Goal: Information Seeking & Learning: Learn about a topic

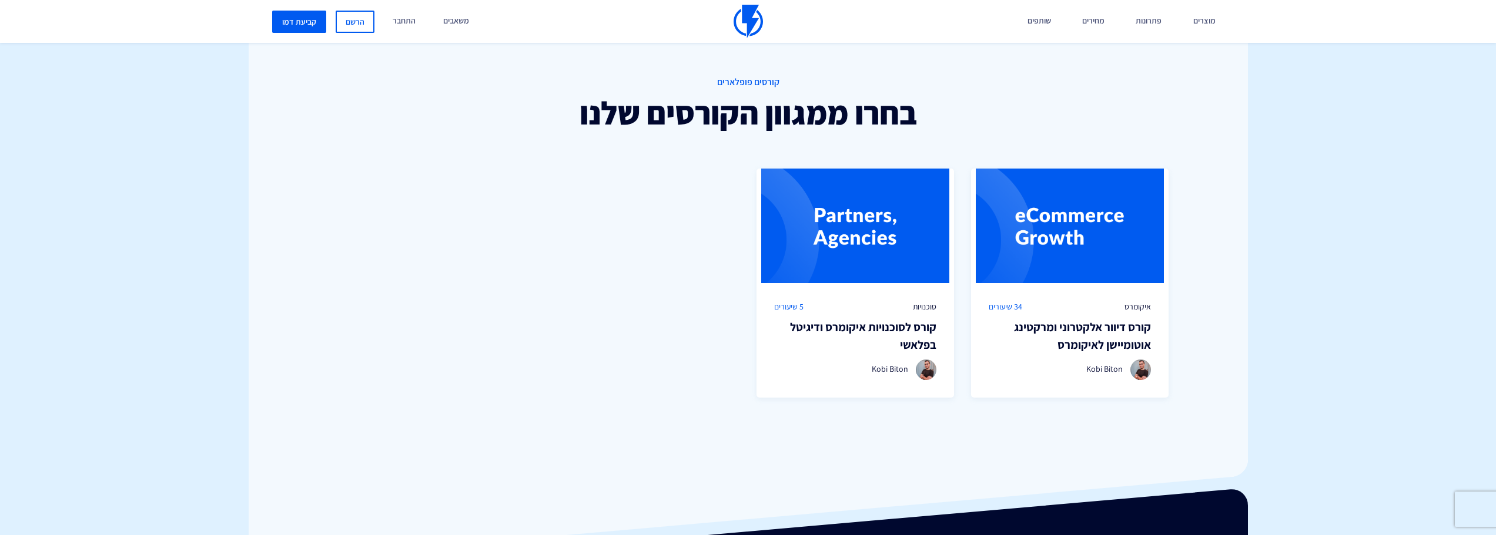
scroll to position [823, 0]
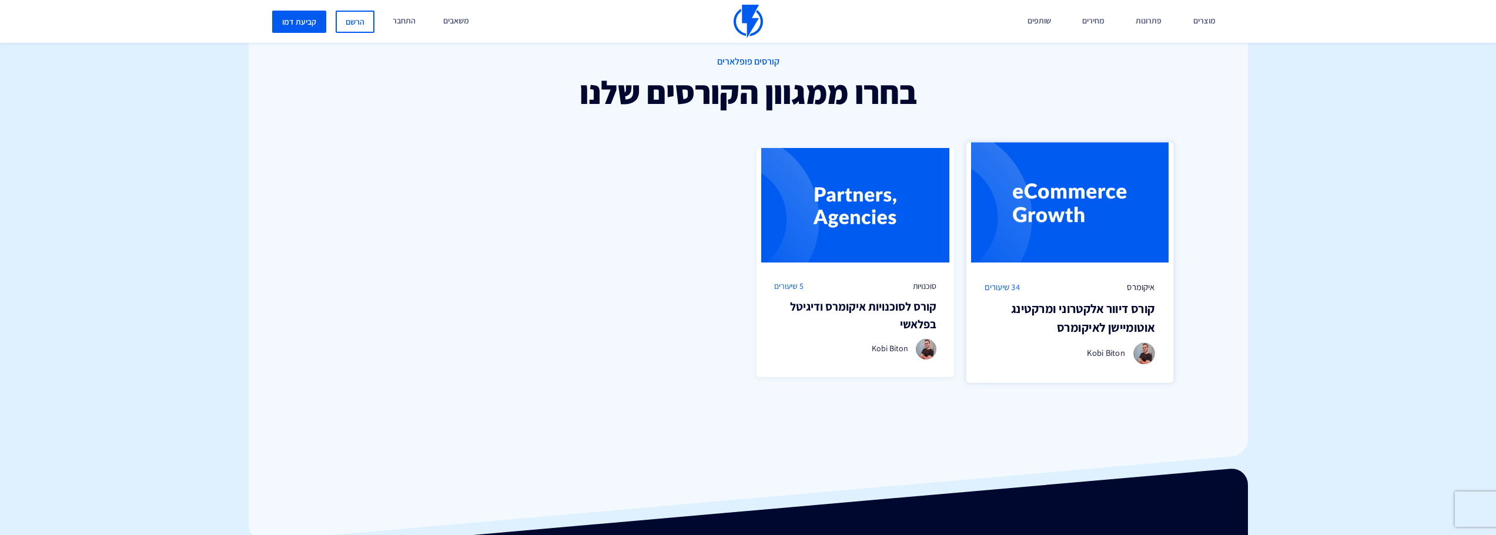
click at [1125, 208] on img at bounding box center [1069, 203] width 207 height 120
click at [1108, 277] on div "איקומרס 34 שיעורים קורס דיוור אלקטרוני [PERSON_NAME] לאיקומרס Kobi Biton" at bounding box center [1069, 323] width 207 height 120
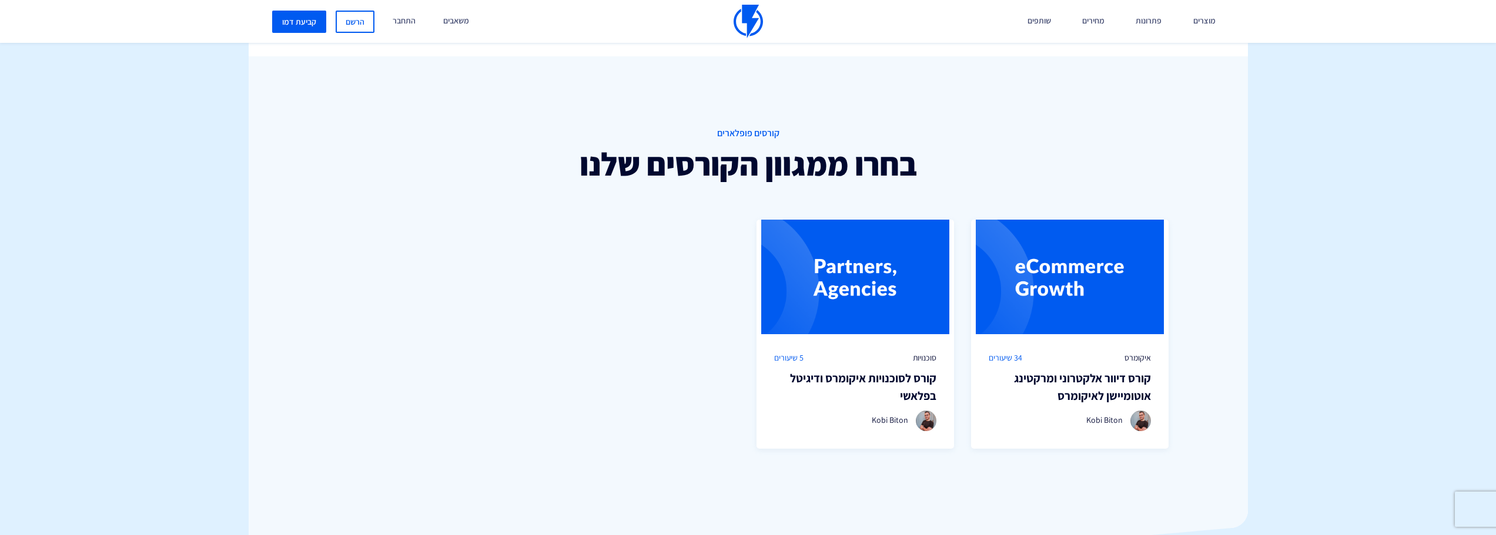
scroll to position [588, 0]
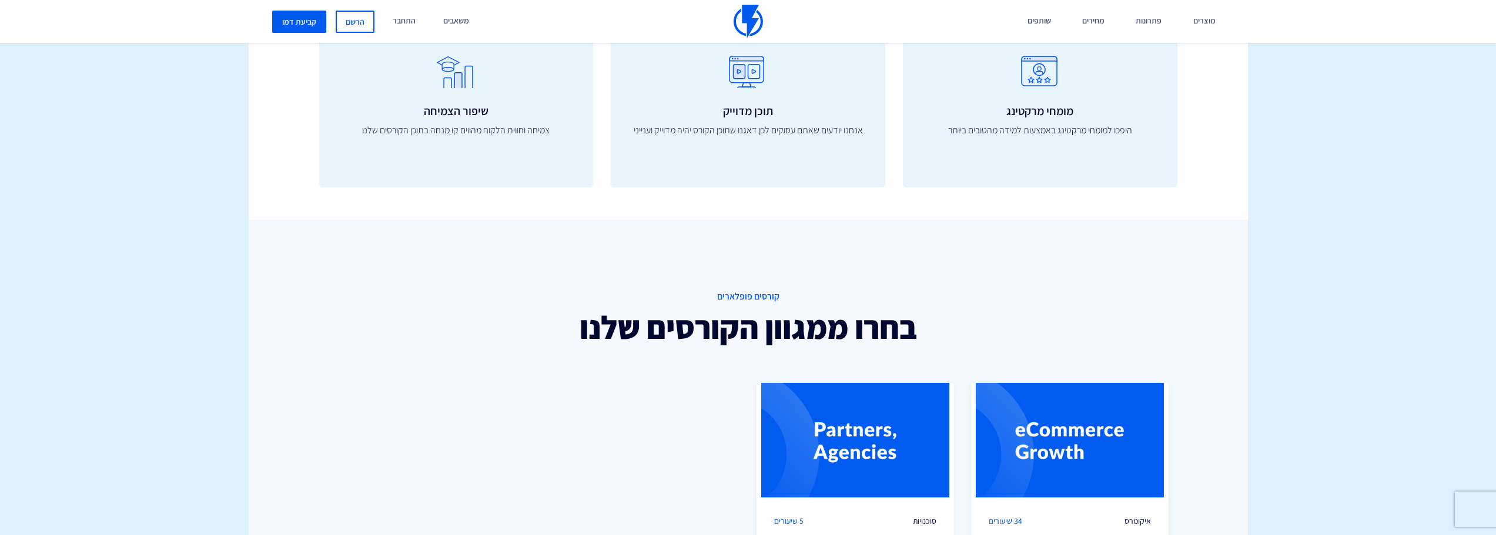
click at [754, 13] on img at bounding box center [748, 22] width 29 height 34
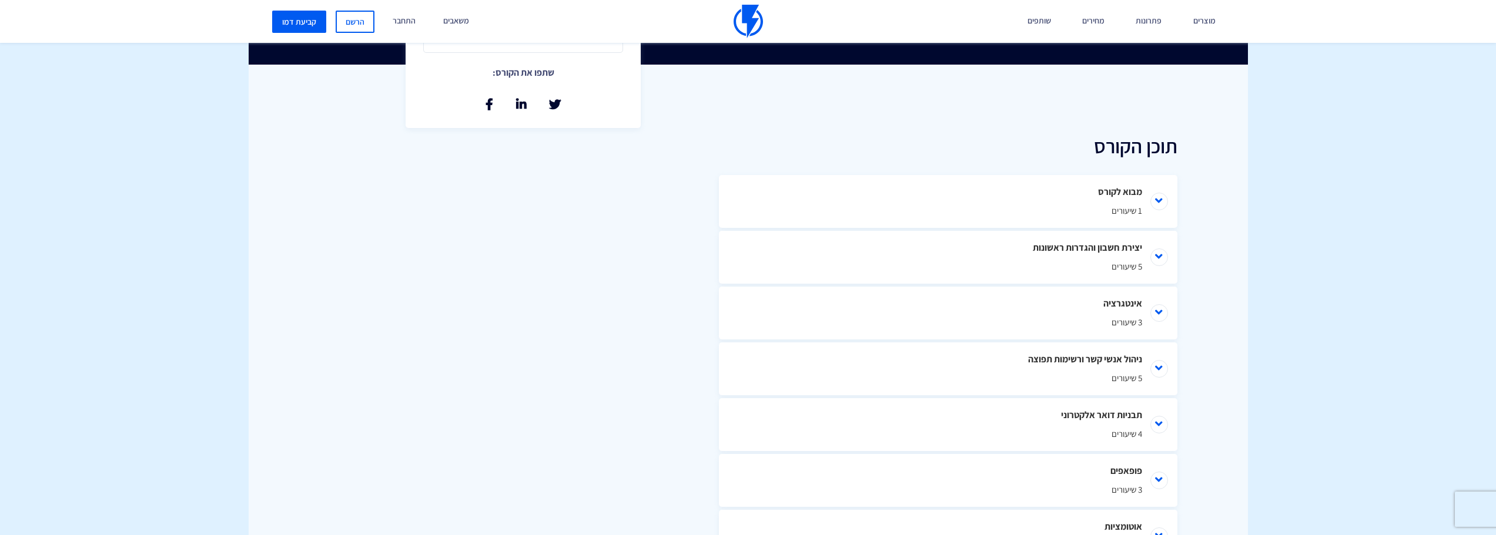
scroll to position [470, 0]
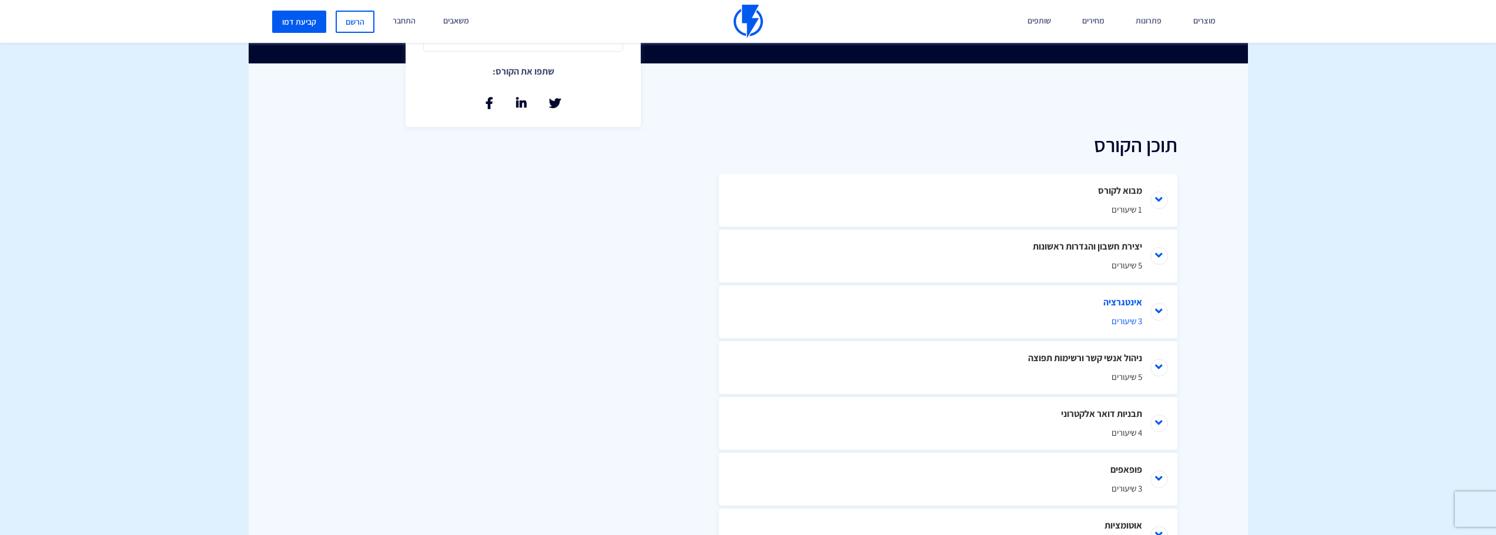
click at [1170, 300] on li "אינטגרציה 3 שיעורים" at bounding box center [948, 312] width 458 height 53
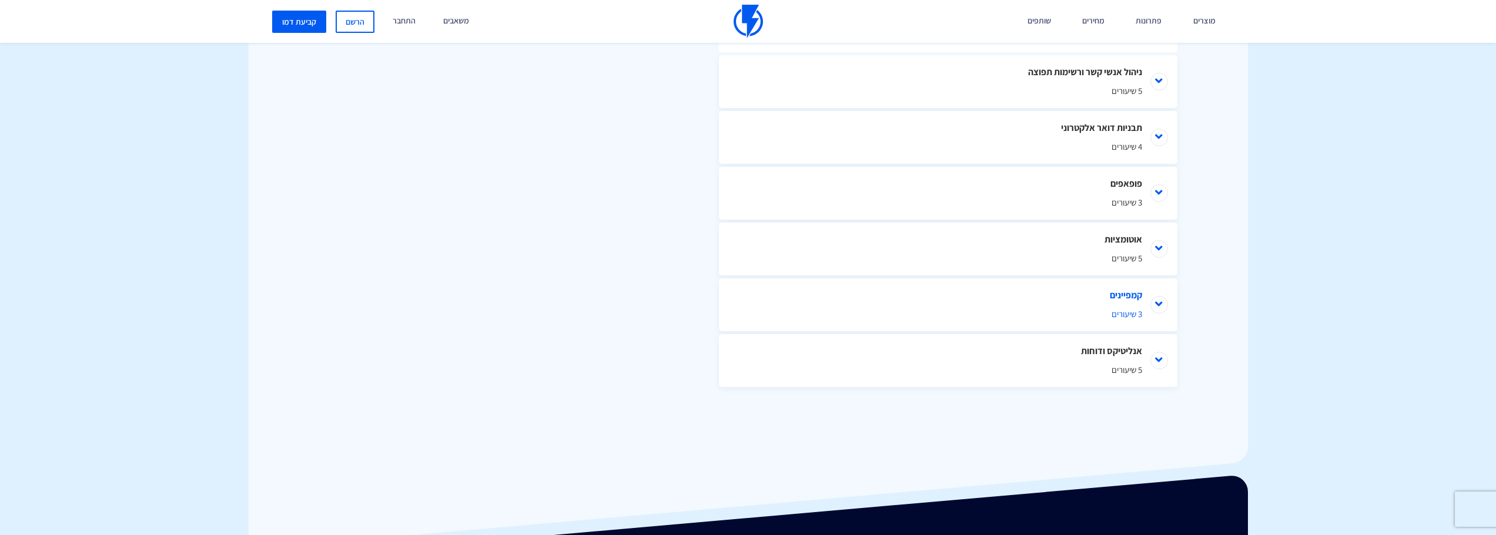
scroll to position [882, 0]
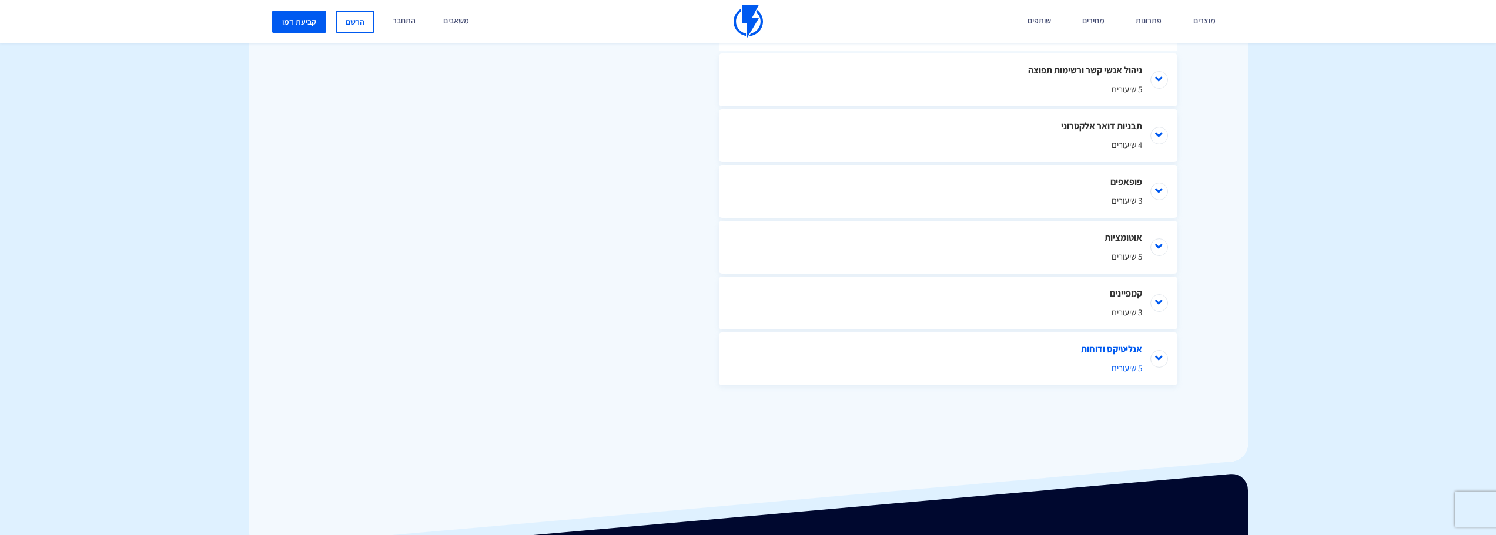
click at [1172, 360] on li "אנליטיקס ודוחות 5 שיעורים" at bounding box center [948, 359] width 458 height 53
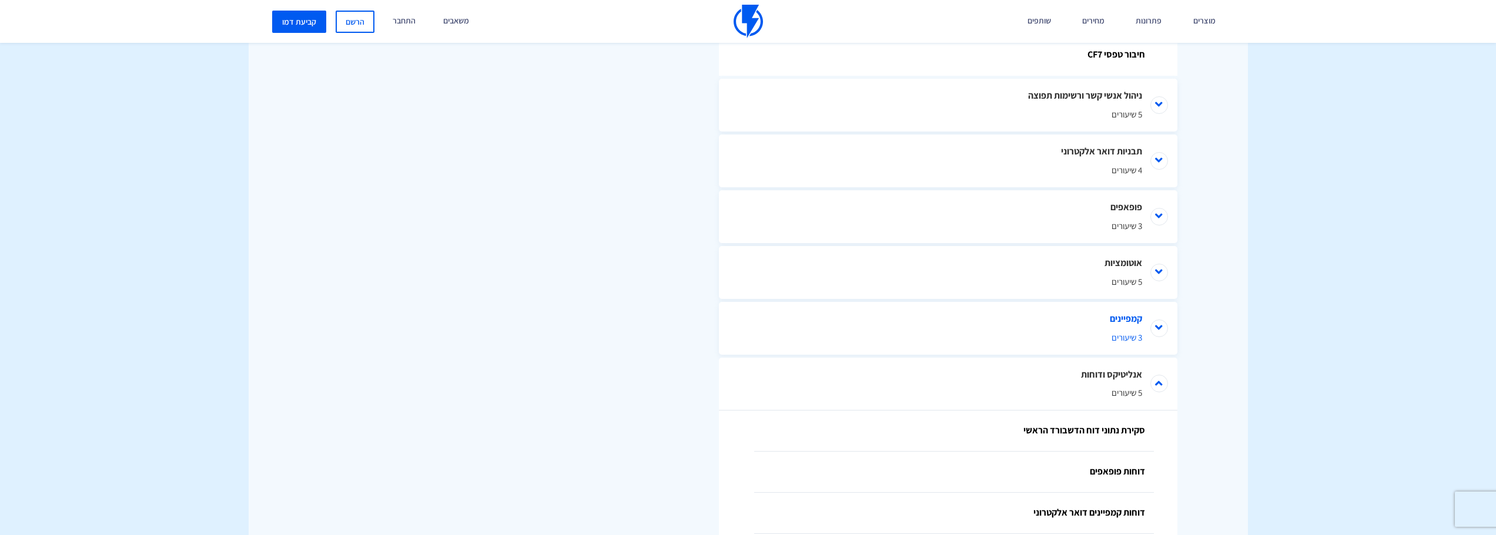
scroll to position [852, 0]
click at [1159, 389] on li "אנליטיקס ודוחות 5 שיעורים" at bounding box center [948, 388] width 458 height 53
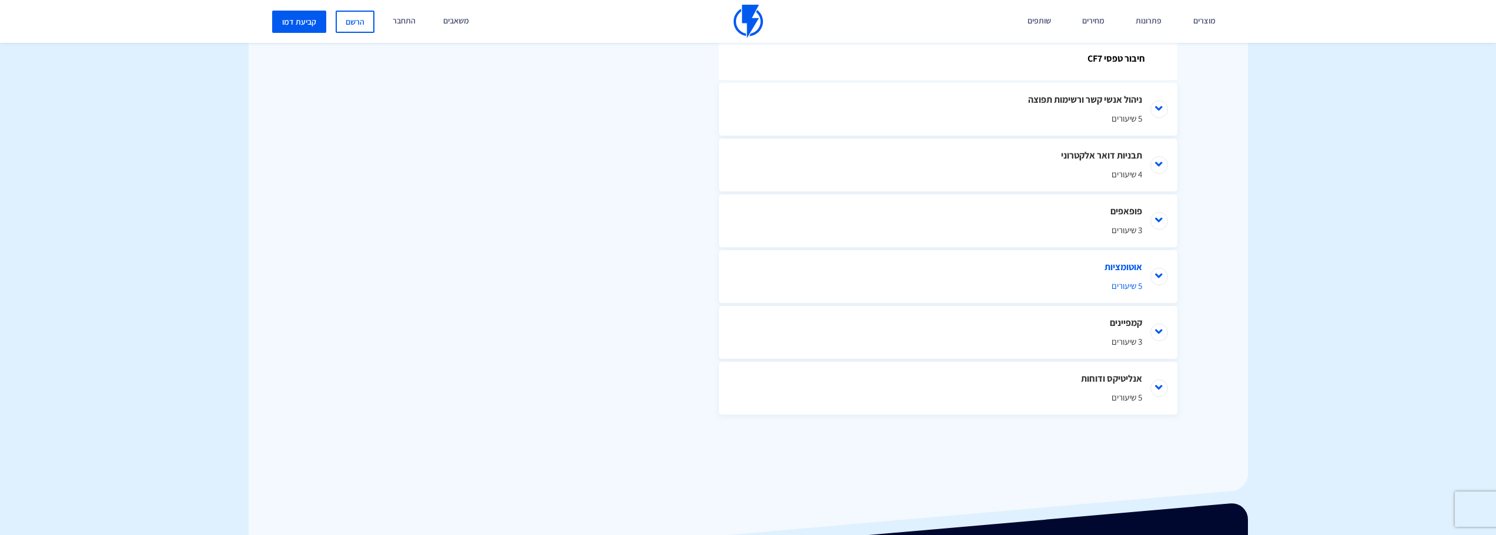
click at [1165, 269] on li "אוטומציות 5 שיעורים" at bounding box center [948, 276] width 458 height 53
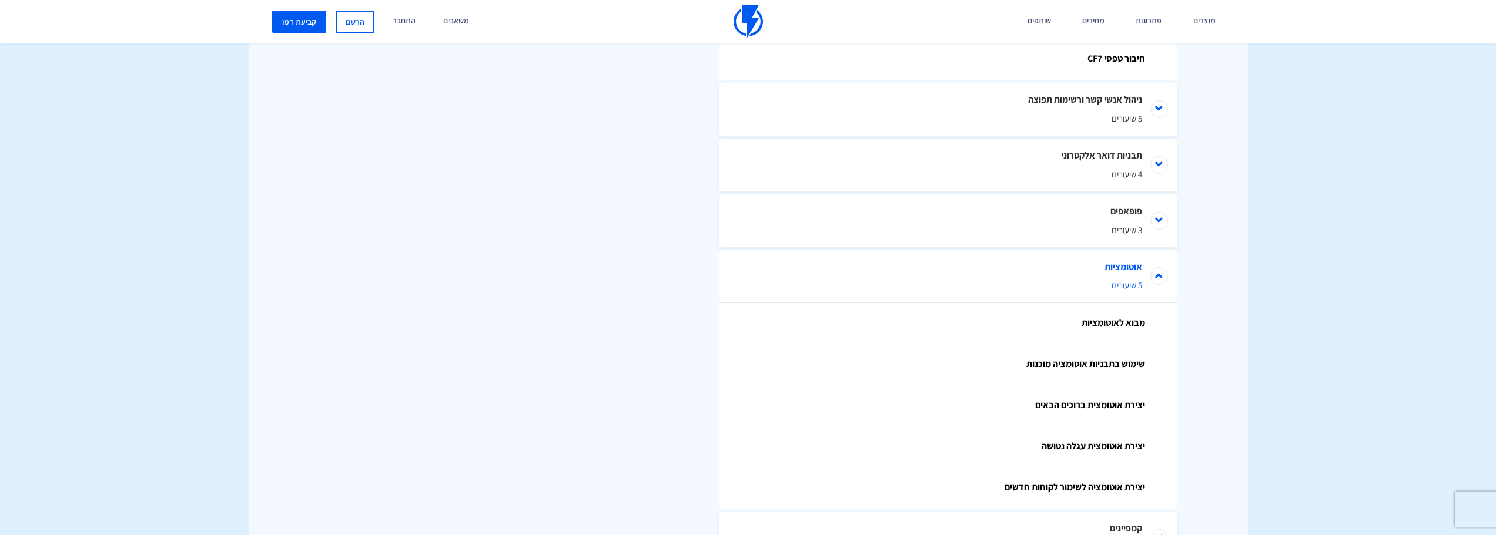
click at [1165, 269] on li "אוטומציות 5 שיעורים" at bounding box center [948, 276] width 458 height 53
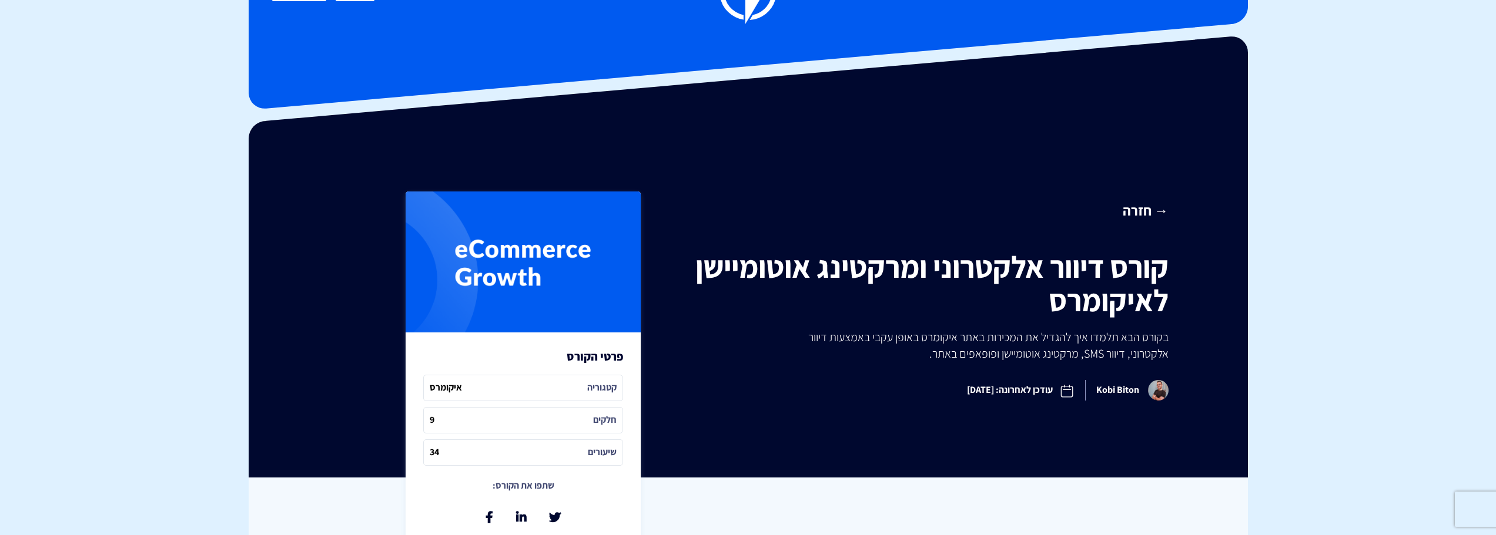
scroll to position [118, 0]
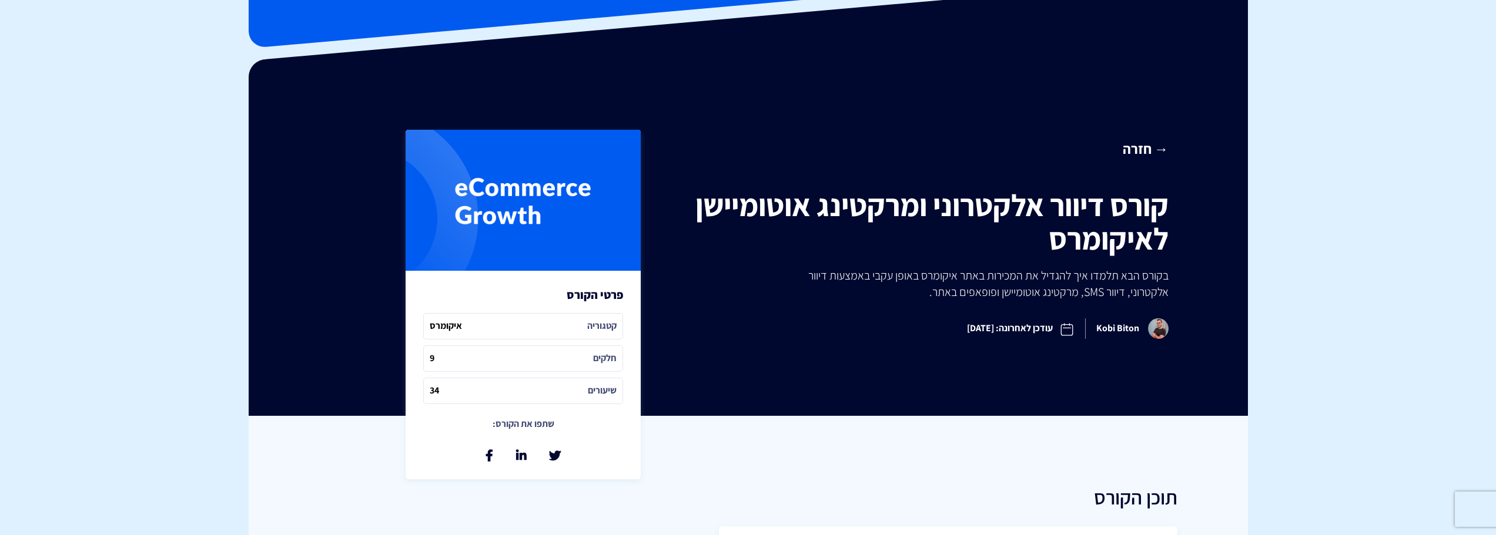
click at [1146, 159] on link "→ חזרה" at bounding box center [926, 149] width 483 height 20
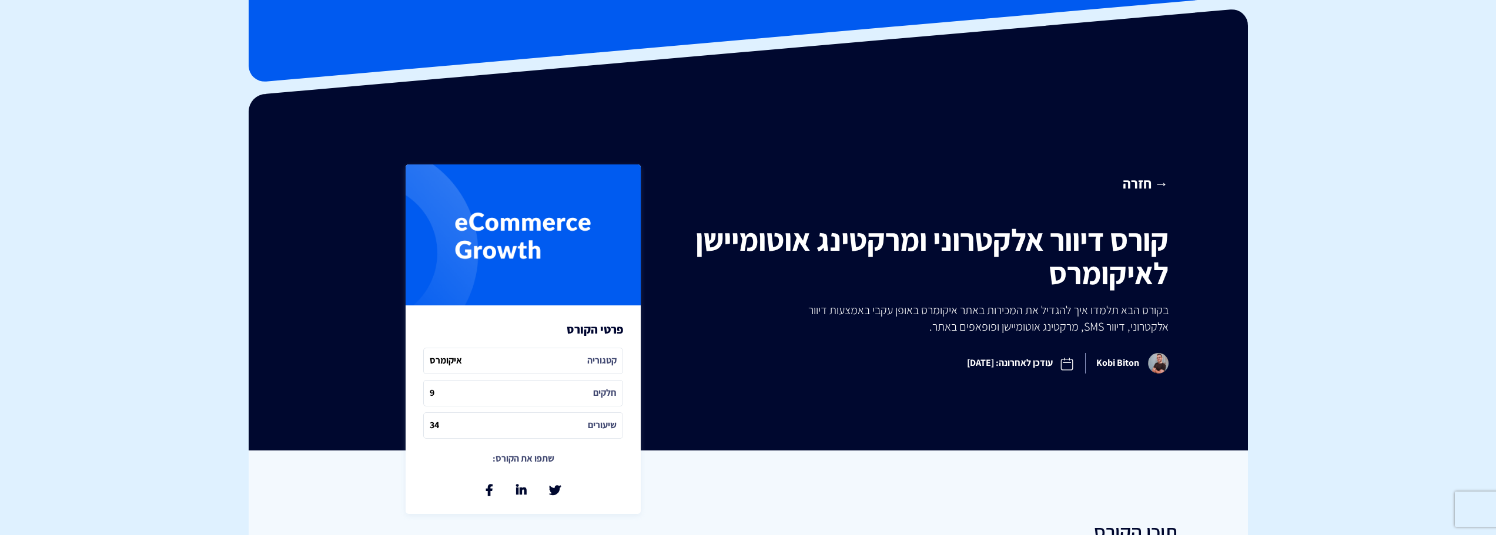
scroll to position [0, 0]
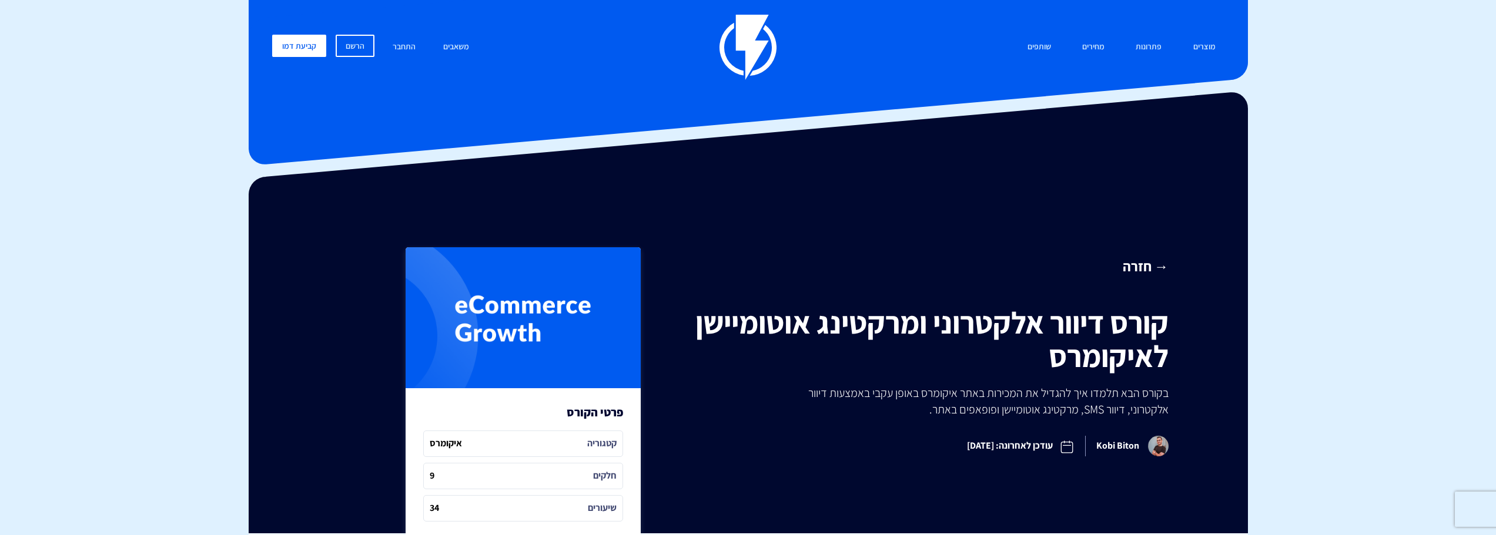
click at [763, 52] on img at bounding box center [747, 47] width 57 height 65
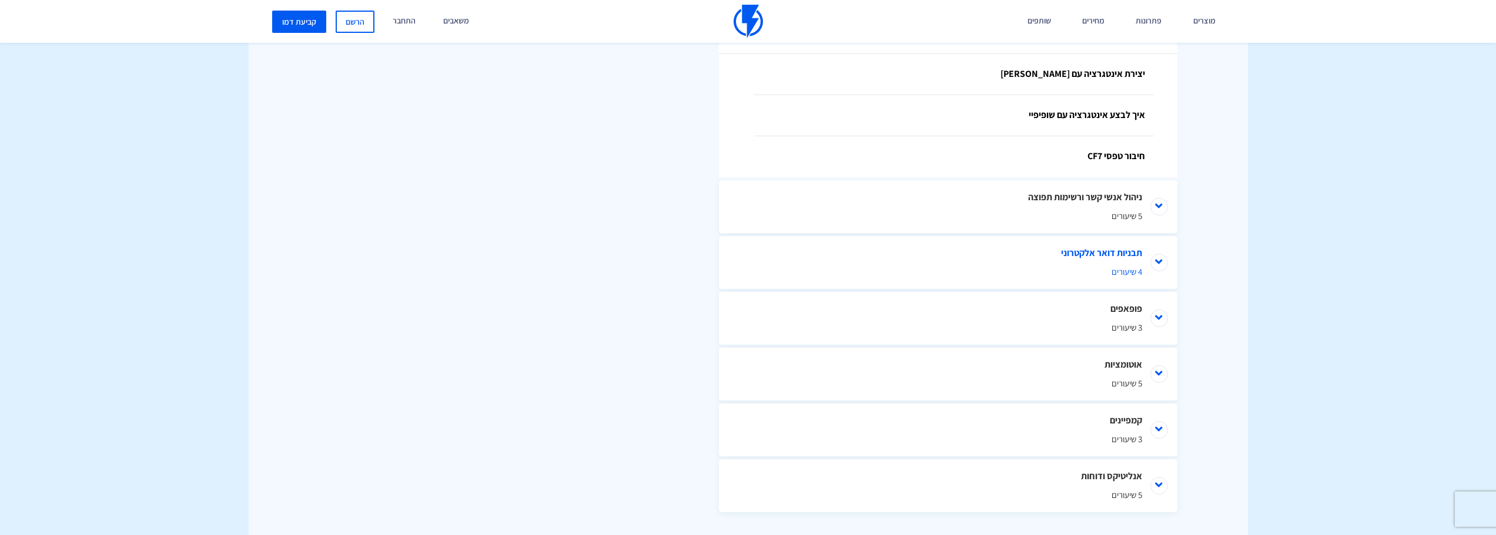
scroll to position [823, 0]
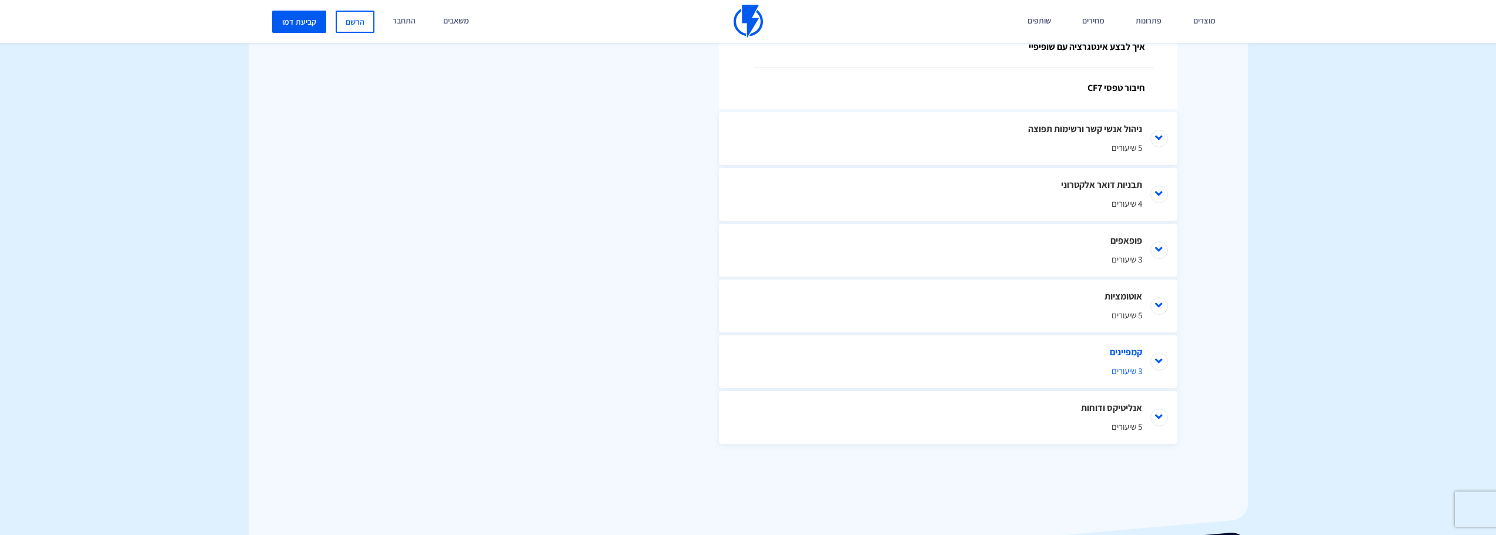
click at [889, 366] on span "3 שיעורים" at bounding box center [948, 371] width 388 height 12
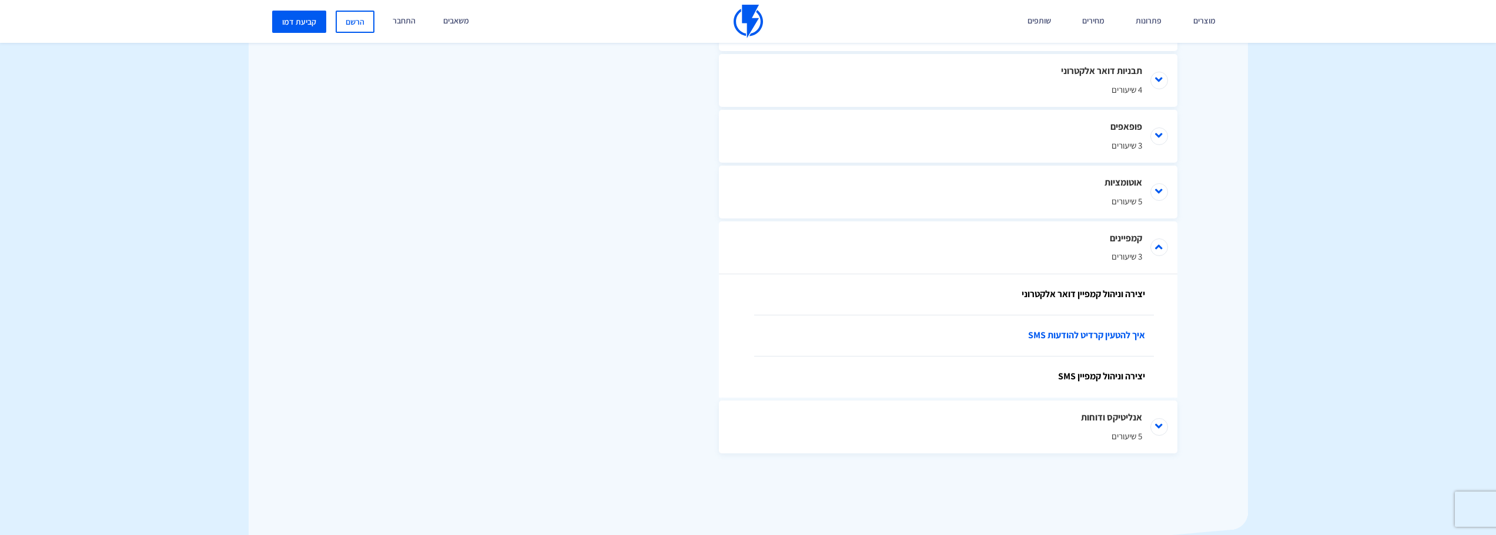
scroll to position [946, 0]
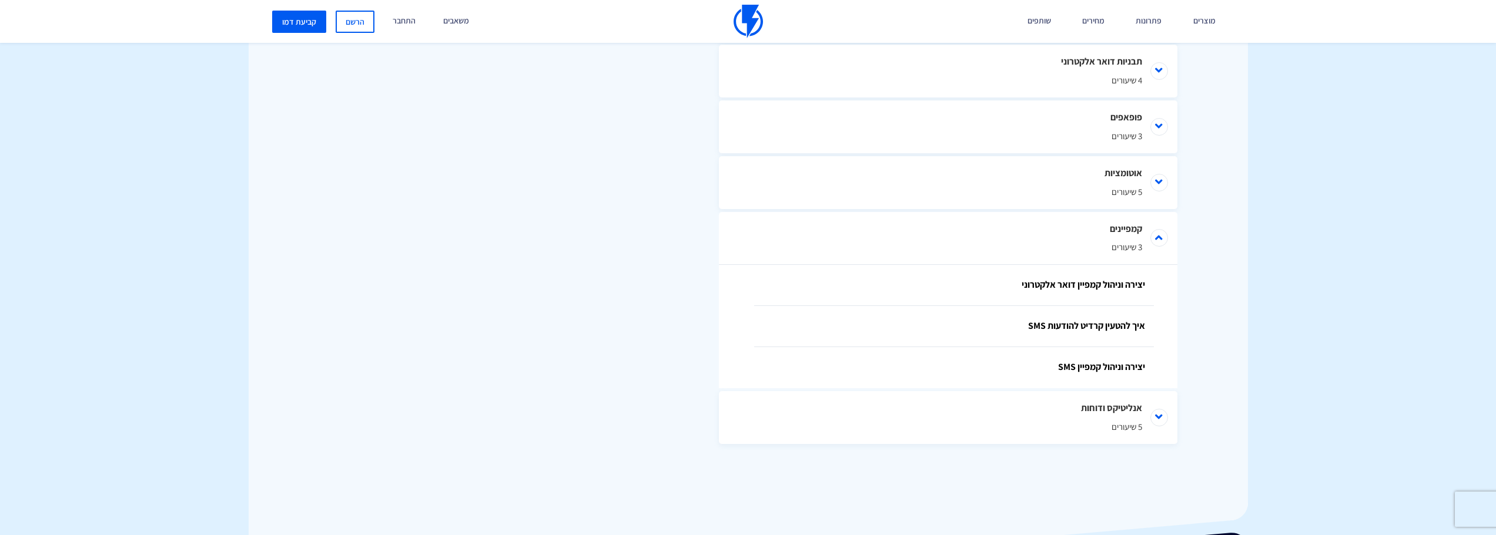
click at [911, 428] on span "5 שיעורים" at bounding box center [948, 427] width 388 height 12
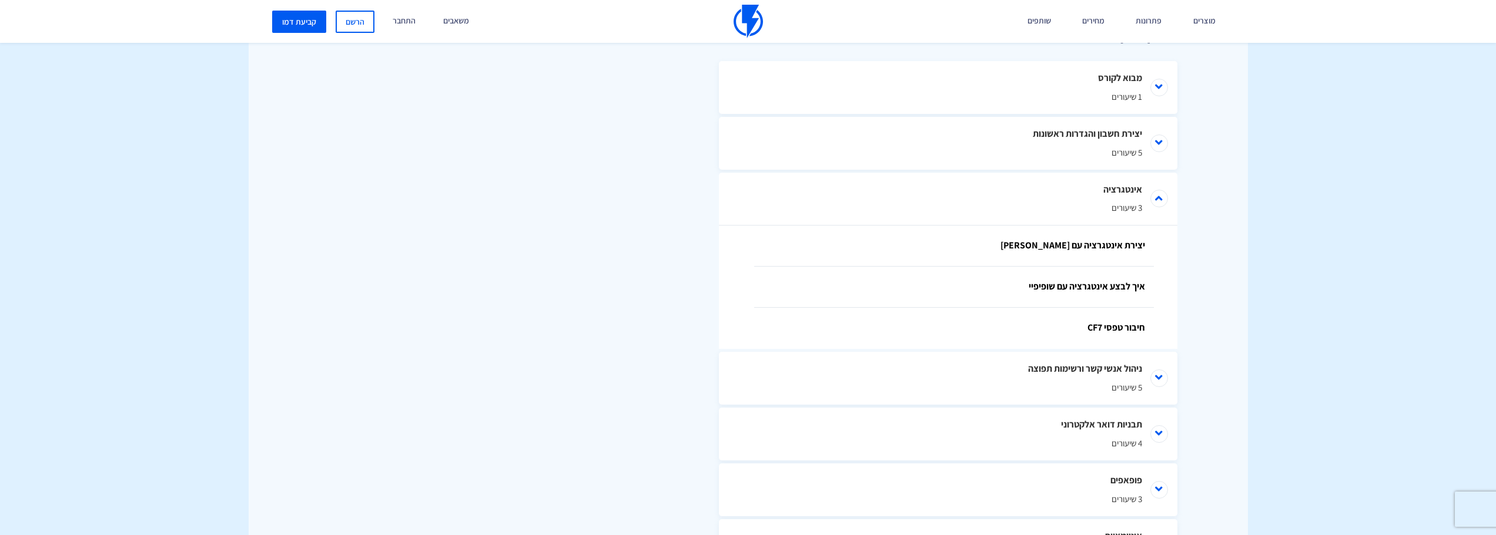
scroll to position [564, 0]
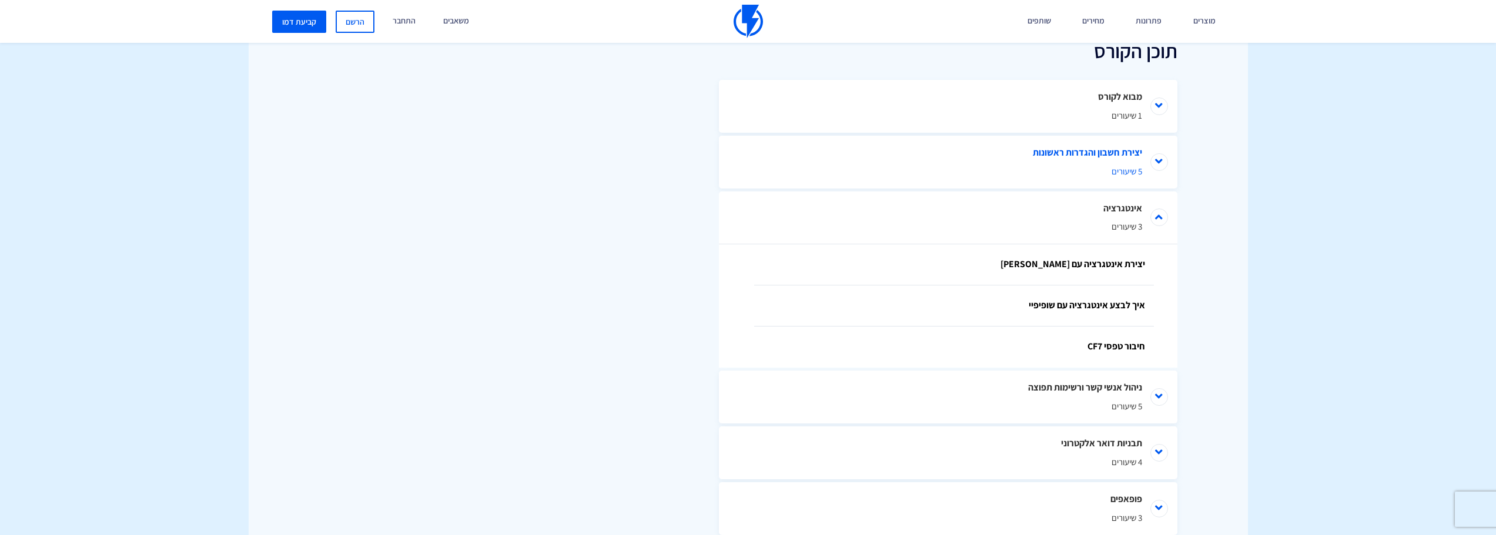
click at [1010, 148] on li "יצירת חשבון והגדרות ראשונות 5 שיעורים" at bounding box center [948, 162] width 458 height 53
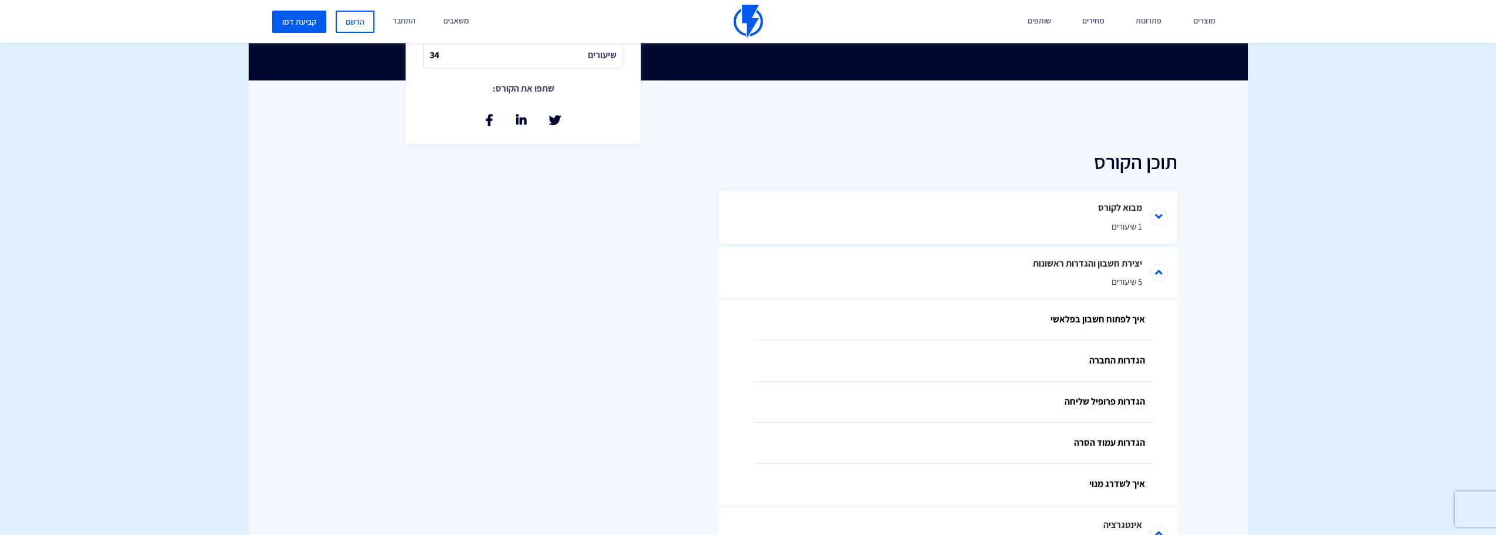
scroll to position [447, 0]
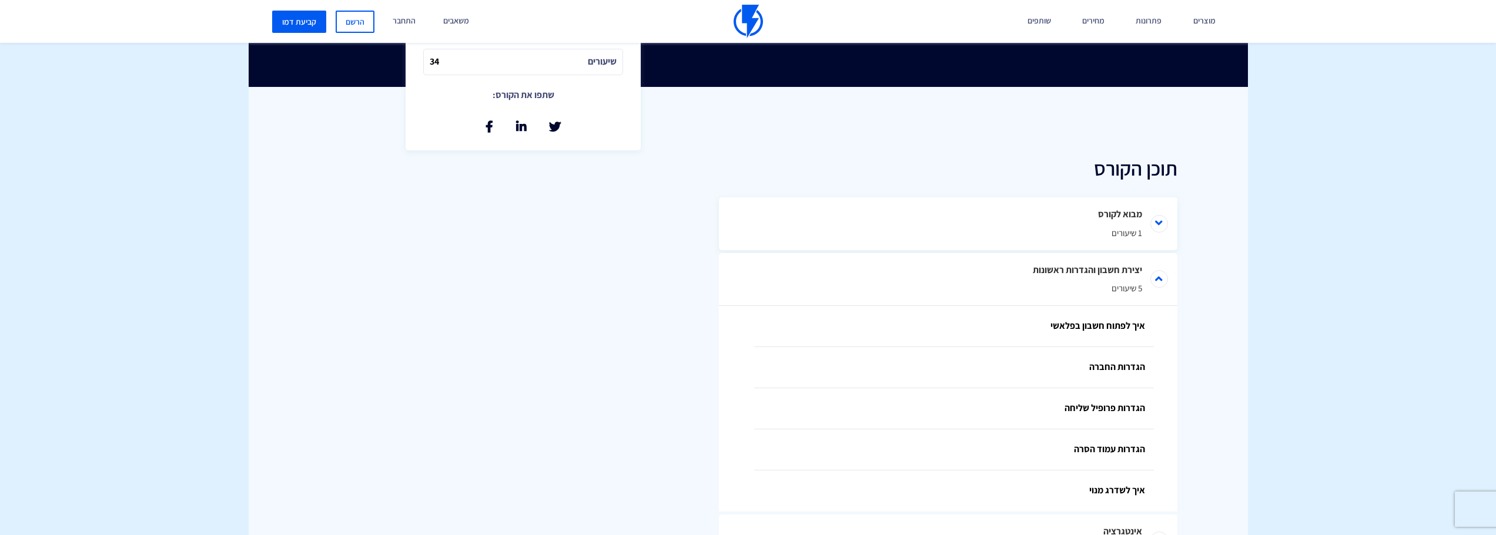
click at [965, 210] on li "מבוא לקורס 1 שיעורים" at bounding box center [948, 223] width 458 height 53
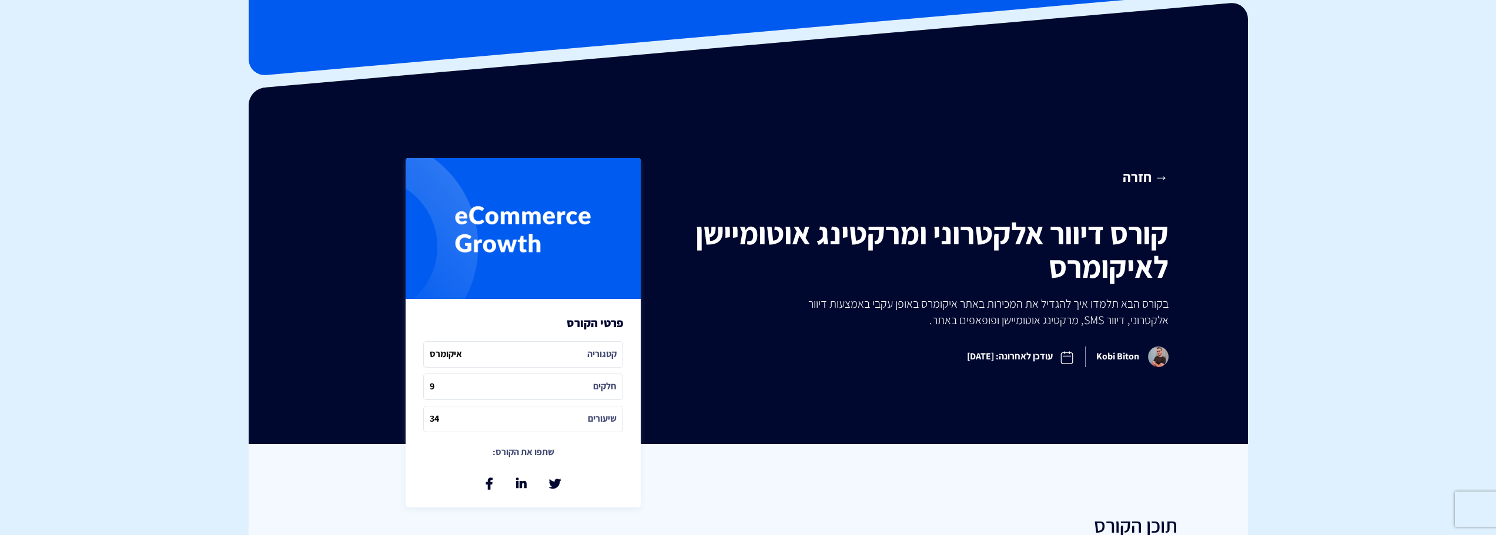
scroll to position [294, 0]
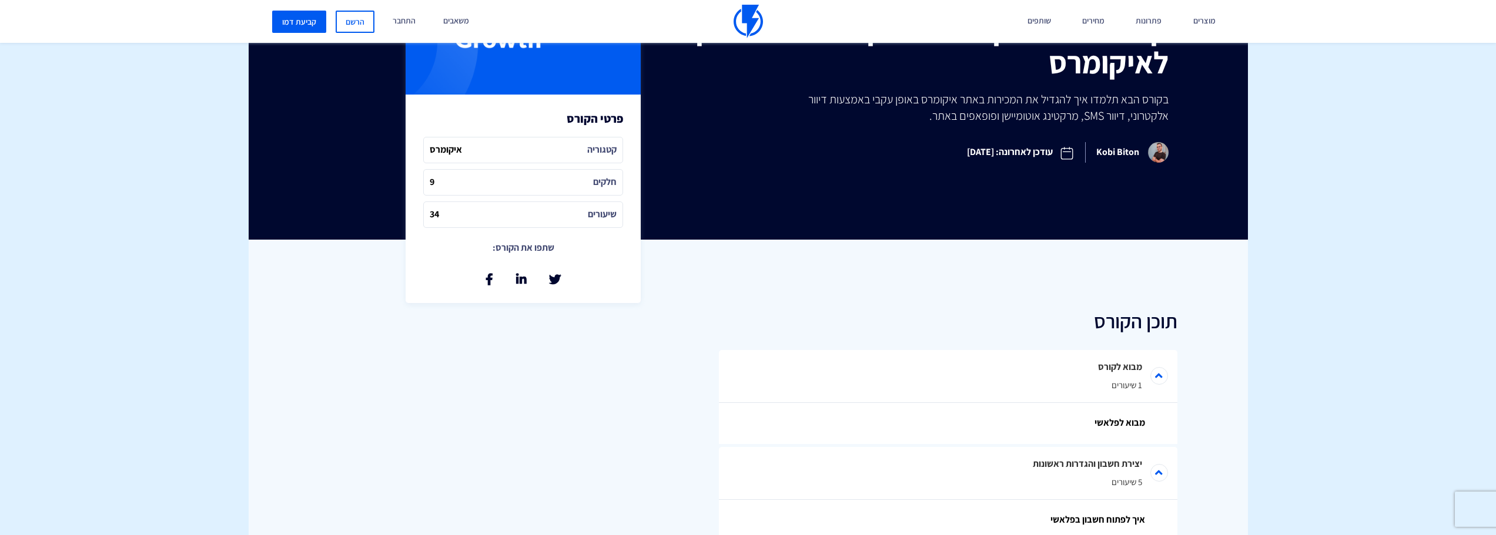
click at [470, 157] on span "קטגוריה איקומרס" at bounding box center [523, 150] width 200 height 26
click at [524, 197] on div "פרטי הקורס קטגוריה איקומרס חלקים 9 שיעורים 34 שתפו את הקורס: שתף בטוויטר שתף בל…" at bounding box center [523, 199] width 235 height 209
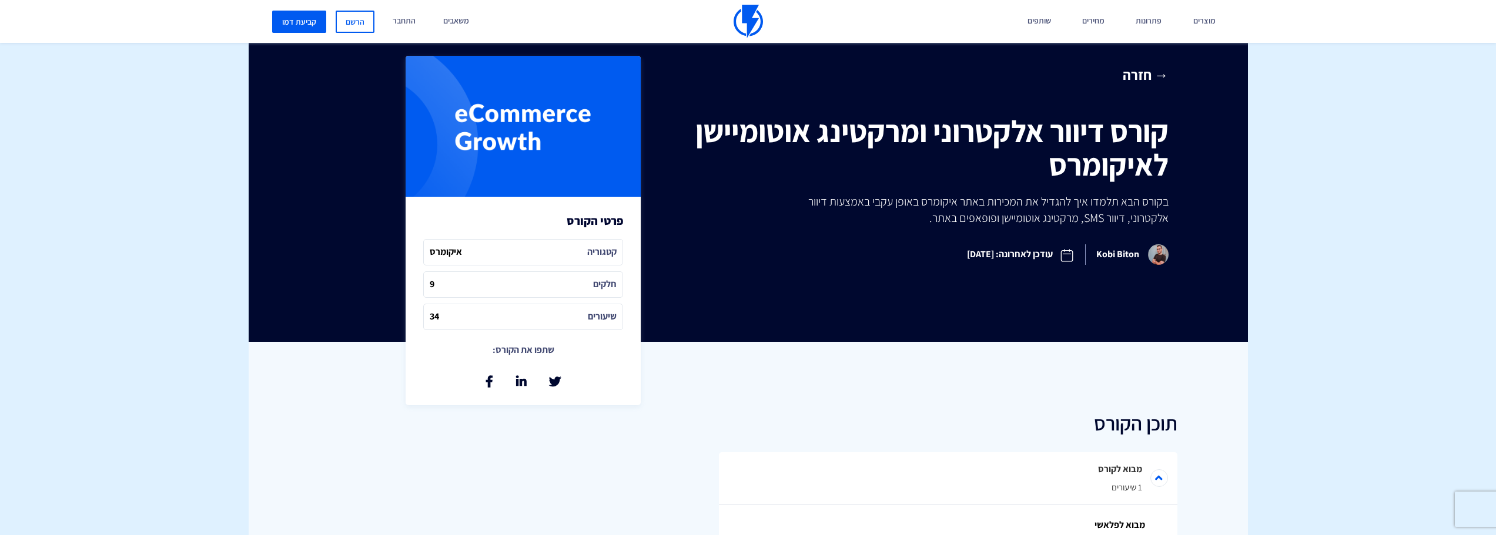
scroll to position [0, 0]
